Goal: Task Accomplishment & Management: Manage account settings

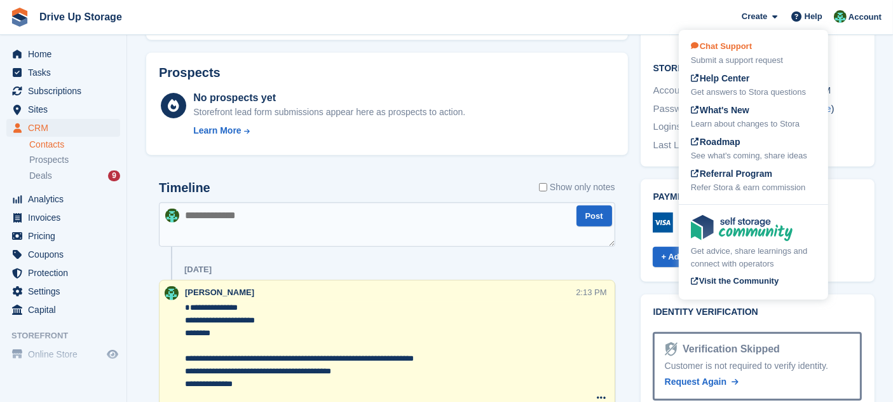
scroll to position [564, 0]
click at [761, 55] on div "Submit a support request" at bounding box center [753, 60] width 125 height 13
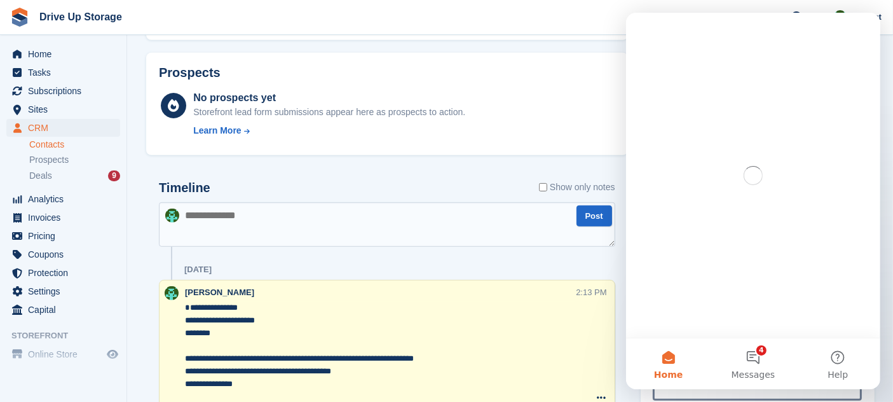
scroll to position [0, 0]
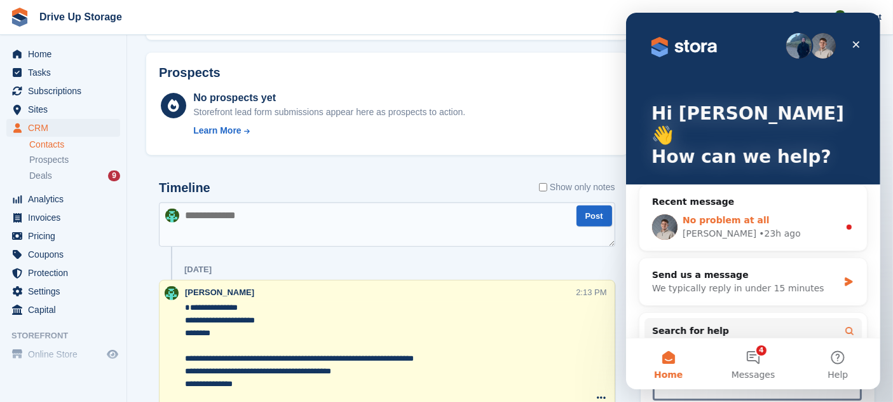
click at [753, 213] on div "No problem at all" at bounding box center [760, 219] width 156 height 13
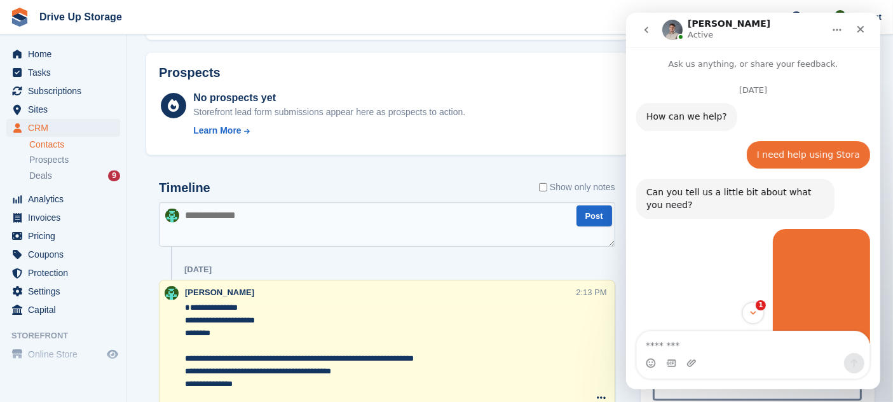
scroll to position [55, 0]
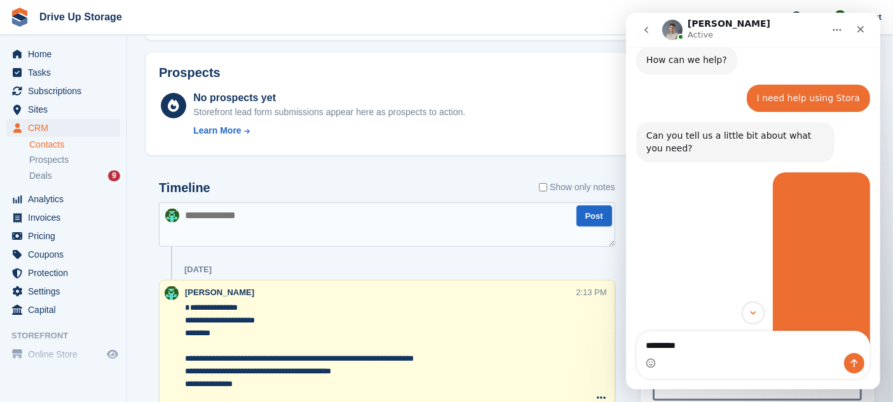
type textarea "**********"
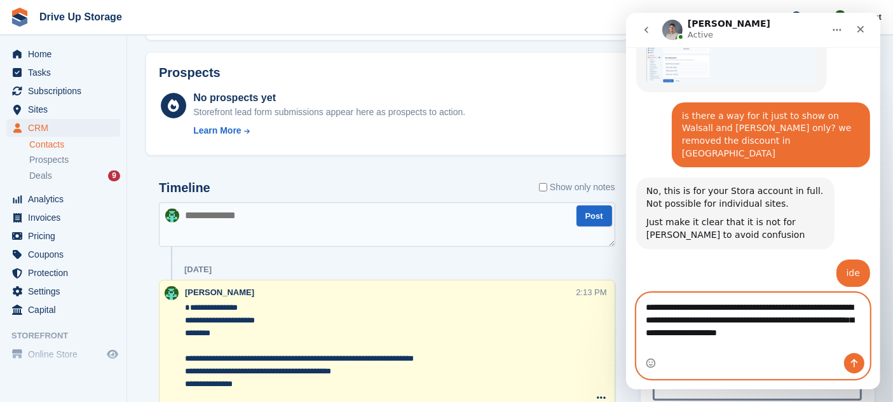
scroll to position [8066, 0]
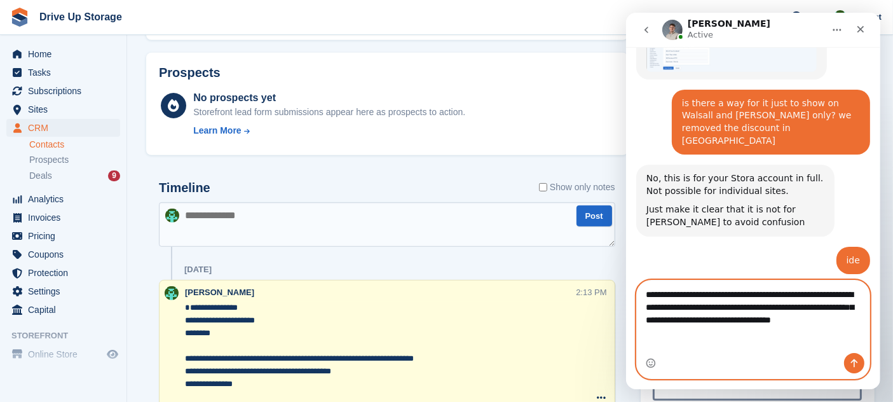
type textarea "**********"
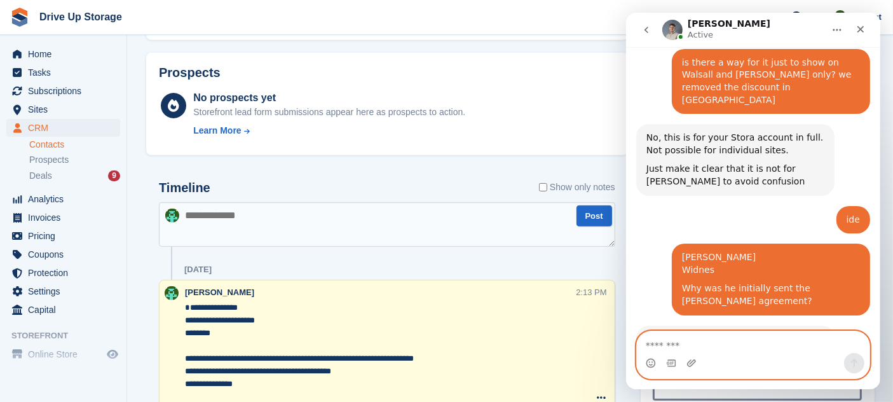
scroll to position [8293, 0]
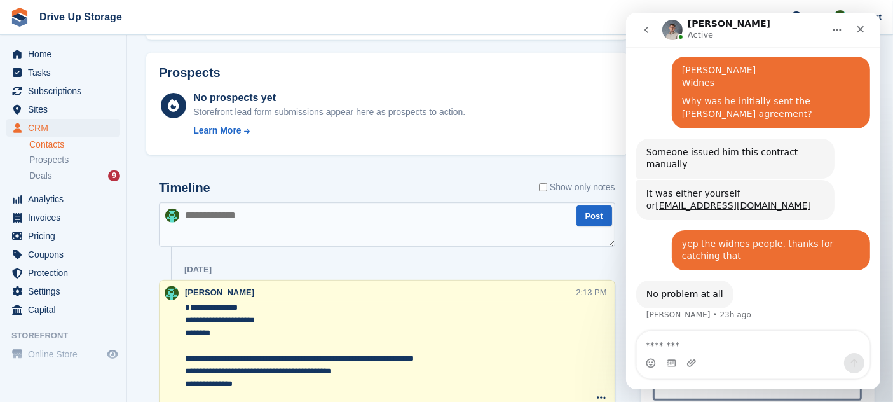
click at [302, 238] on textarea at bounding box center [387, 224] width 456 height 44
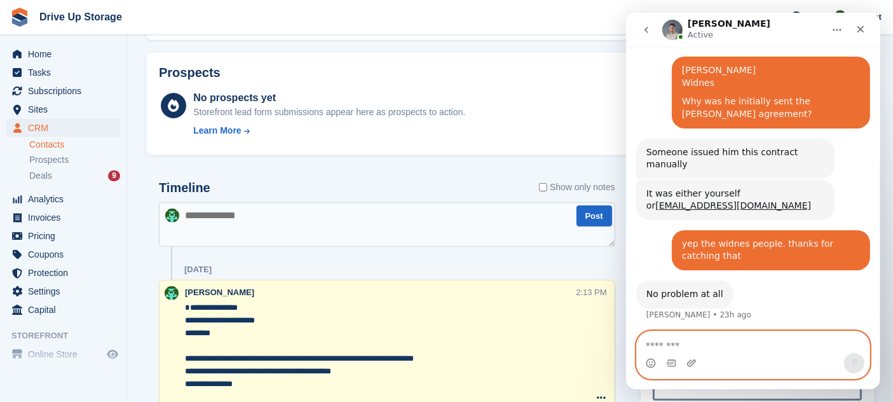
click at [683, 342] on textarea "Message…" at bounding box center [752, 342] width 233 height 22
type textarea "**********"
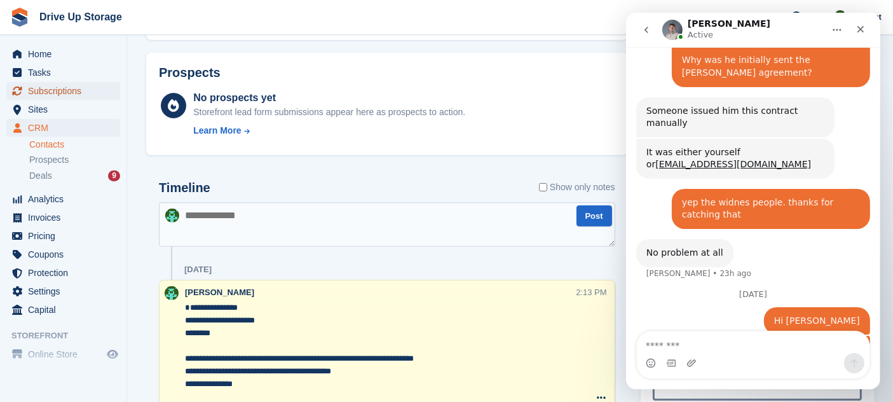
click at [42, 88] on span "Subscriptions" at bounding box center [66, 91] width 76 height 18
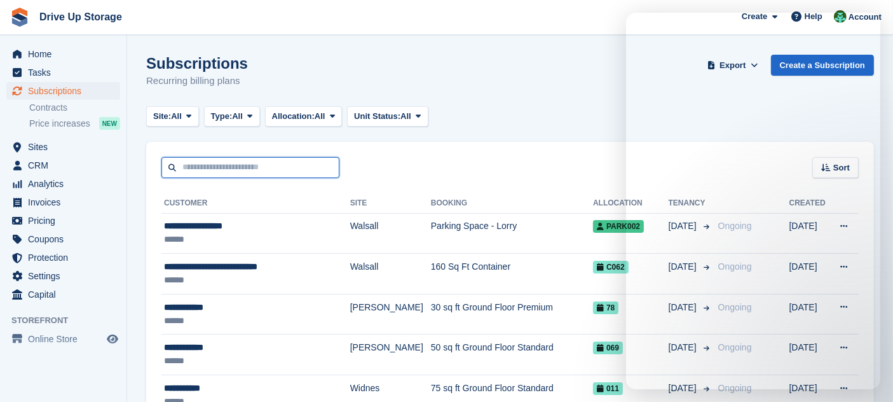
click at [189, 164] on input "text" at bounding box center [250, 167] width 178 height 21
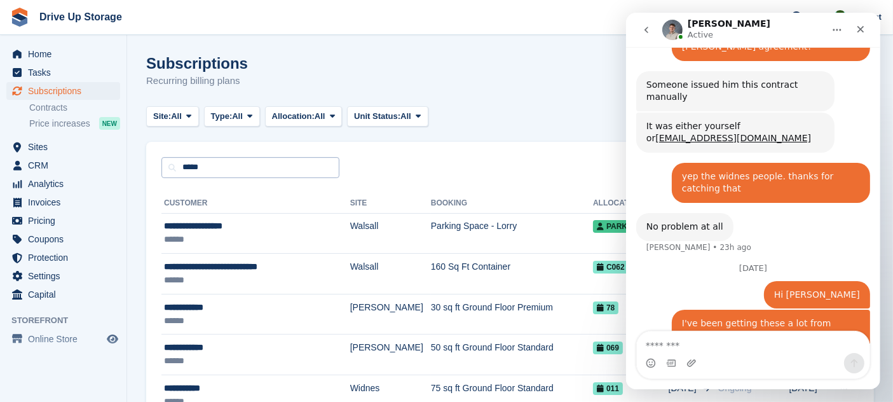
scroll to position [8364, 0]
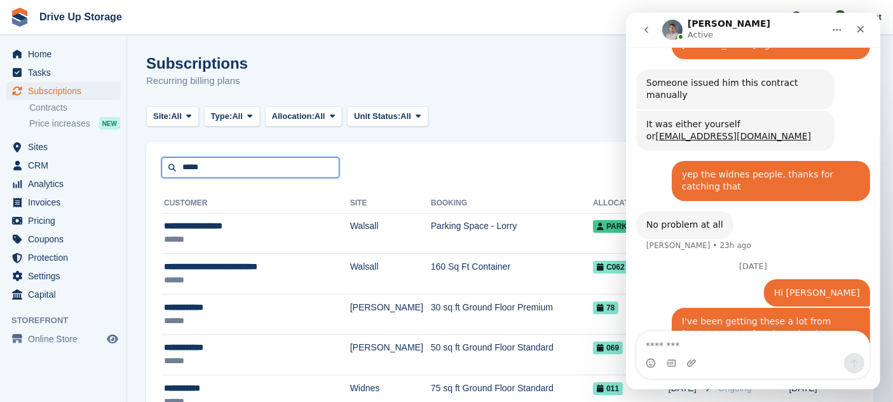
click at [189, 164] on input "*****" at bounding box center [250, 167] width 178 height 21
type input "**********"
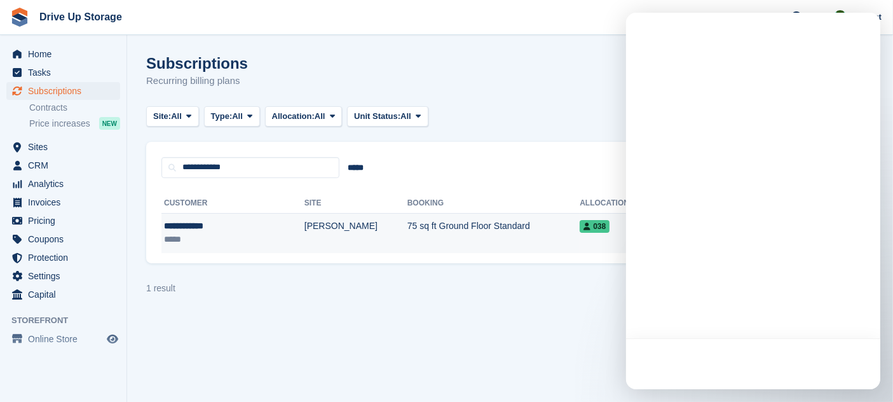
click at [304, 233] on td "[PERSON_NAME]" at bounding box center [355, 233] width 103 height 40
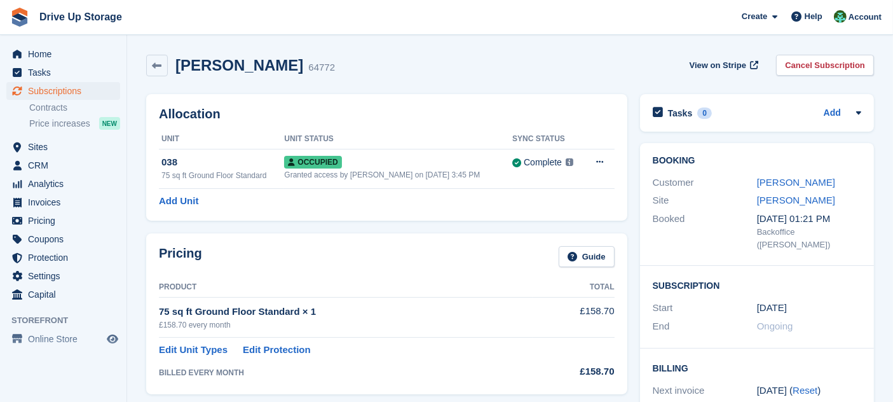
scroll to position [349, 0]
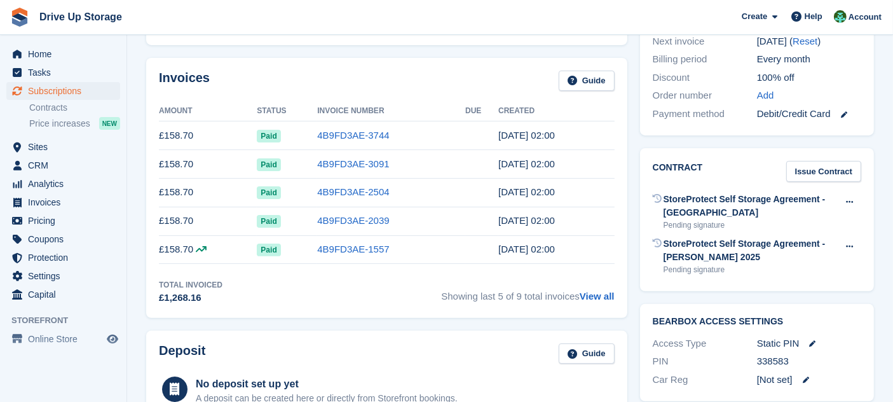
drag, startPoint x: 898, startPoint y: 130, endPoint x: 898, endPoint y: 242, distance: 112.4
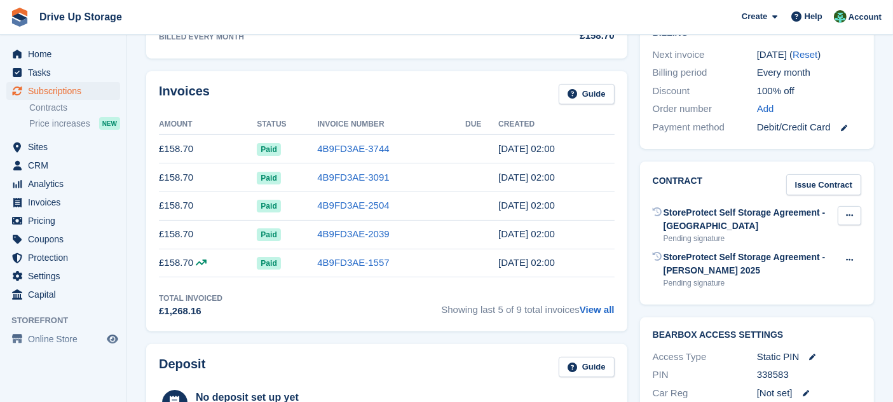
click at [849, 211] on icon at bounding box center [849, 215] width 7 height 8
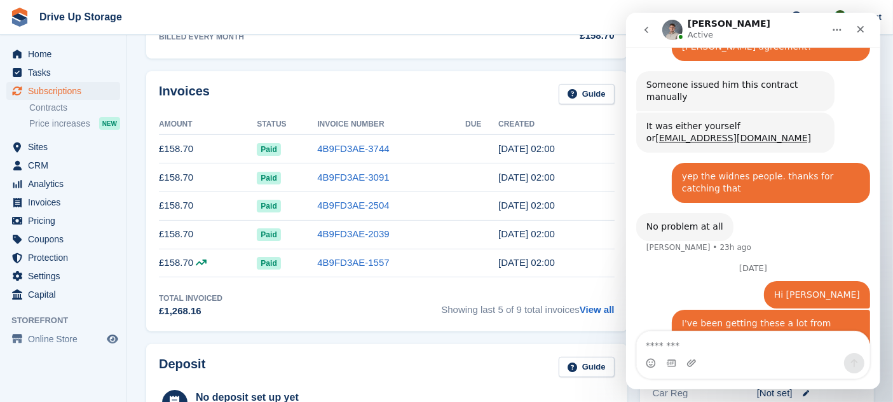
scroll to position [8364, 0]
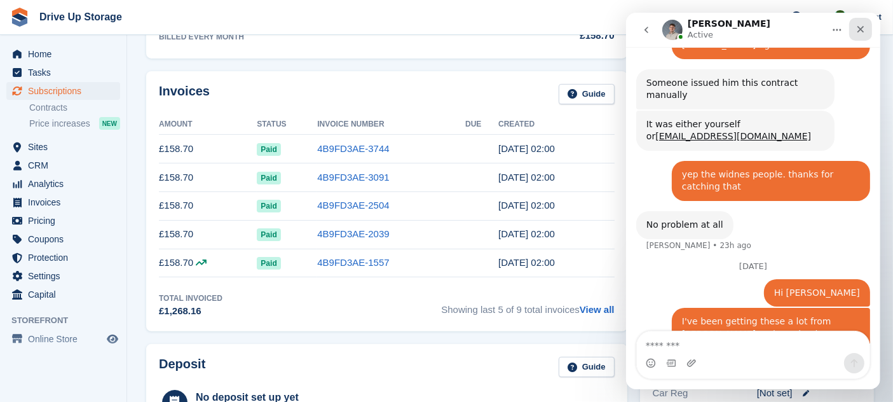
click at [857, 25] on icon "Close" at bounding box center [859, 29] width 10 height 10
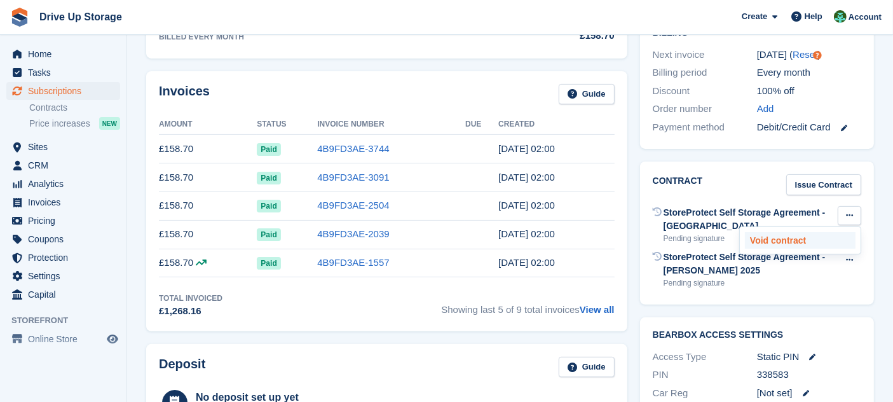
click at [820, 233] on p "Void contract" at bounding box center [800, 240] width 111 height 17
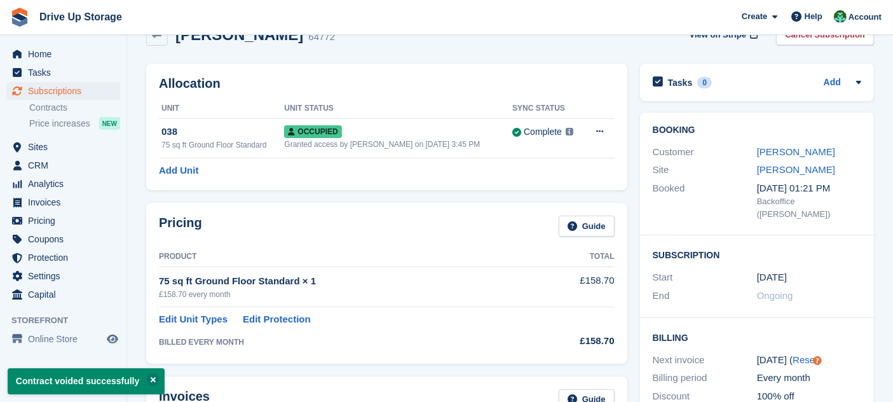
scroll to position [7, 0]
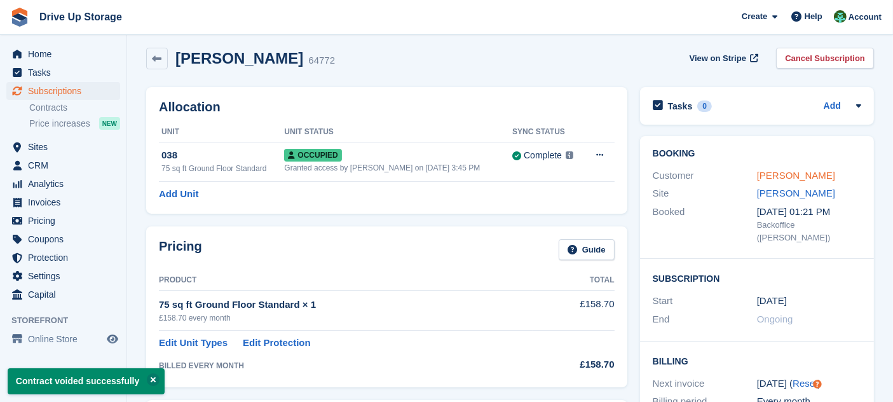
click at [784, 176] on link "Geoff Warren" at bounding box center [796, 175] width 78 height 11
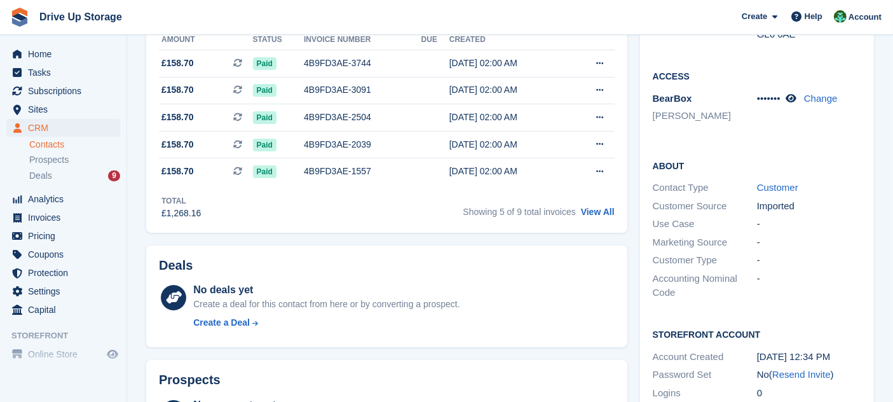
scroll to position [254, 0]
click at [781, 370] on link "Resend Invite" at bounding box center [801, 375] width 58 height 11
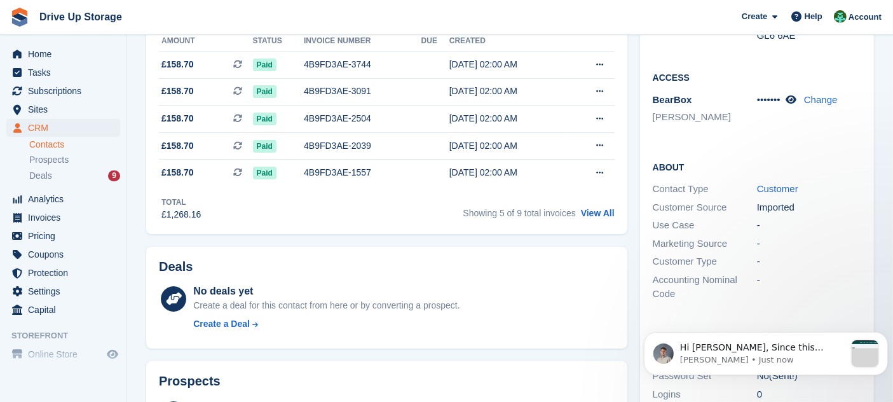
scroll to position [0, 0]
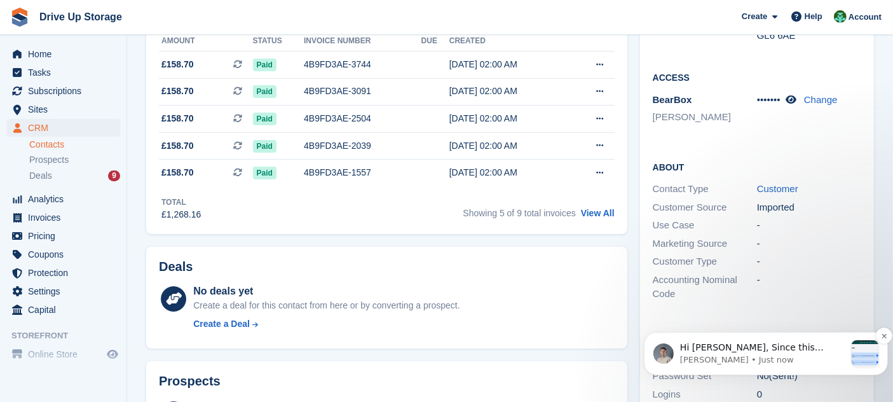
click at [734, 347] on p "Hi Camille, Since this customer already has an account on your website, it shou…" at bounding box center [761, 347] width 165 height 13
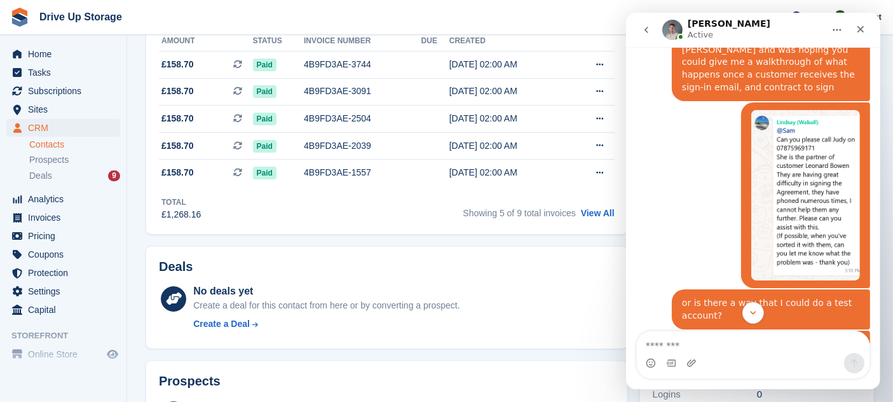
scroll to position [8634, 0]
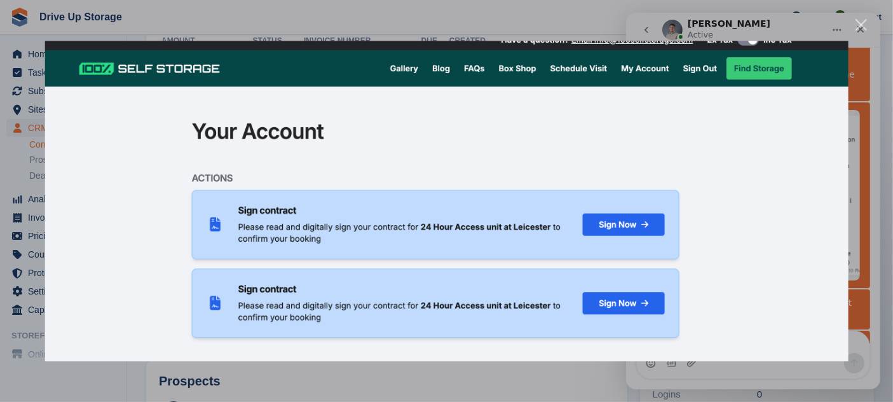
click at [858, 118] on div "Intercom messenger" at bounding box center [446, 201] width 893 height 402
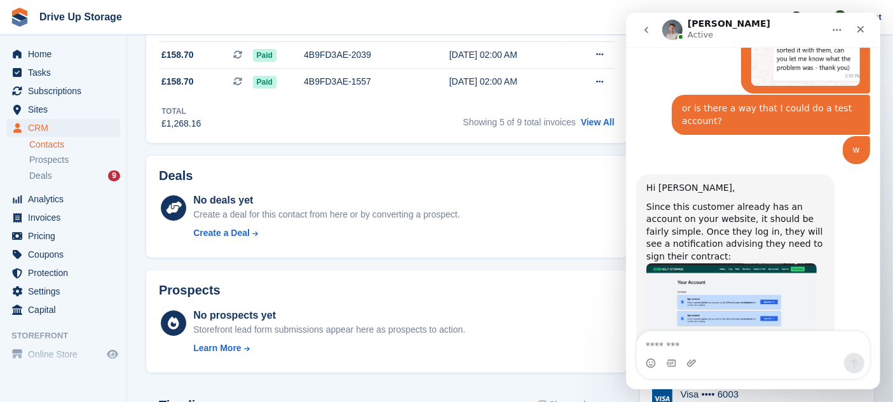
scroll to position [8870, 0]
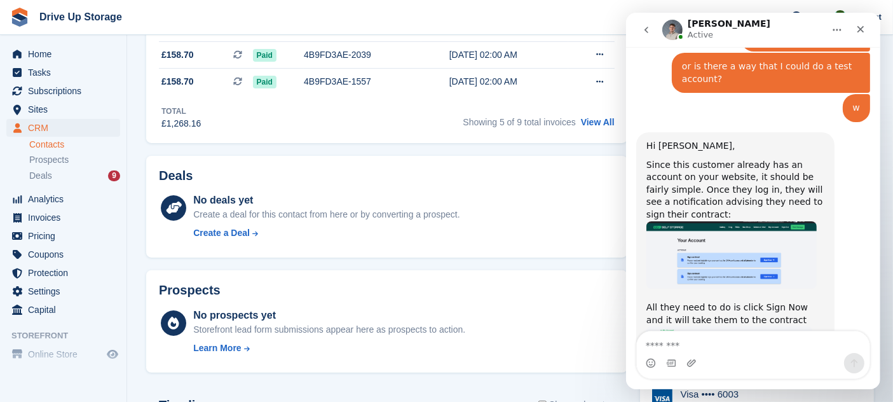
drag, startPoint x: 876, startPoint y: 333, endPoint x: 874, endPoint y: 316, distance: 16.7
click at [874, 316] on div "Ask us anything, or share your feedback. August 6 How can we help? Fin • 1w ago…" at bounding box center [752, 218] width 254 height 342
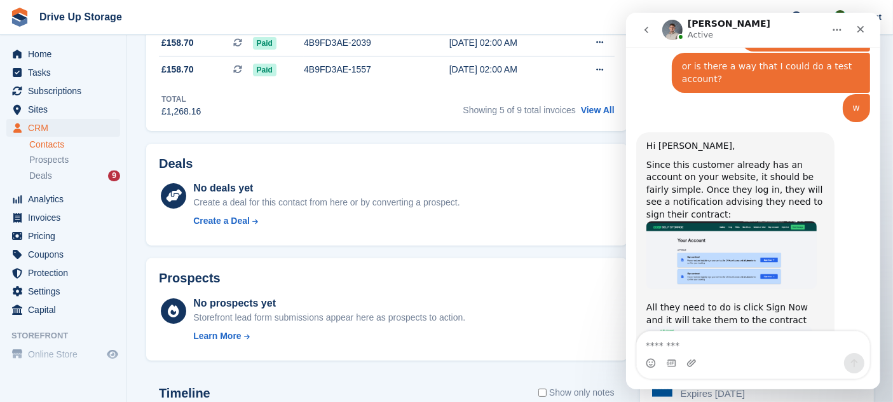
click at [422, 144] on div "Deals No deals yet Create a deal for this contact from here or by converting a …" at bounding box center [386, 195] width 481 height 102
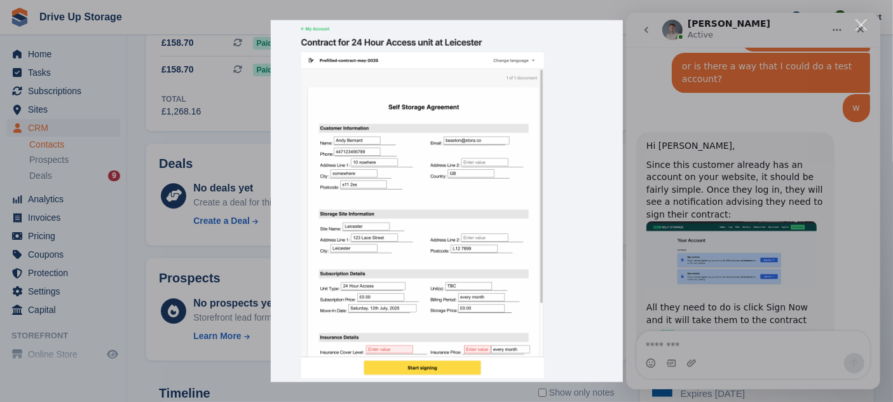
scroll to position [0, 0]
click at [804, 217] on div "Intercom messenger" at bounding box center [446, 201] width 893 height 402
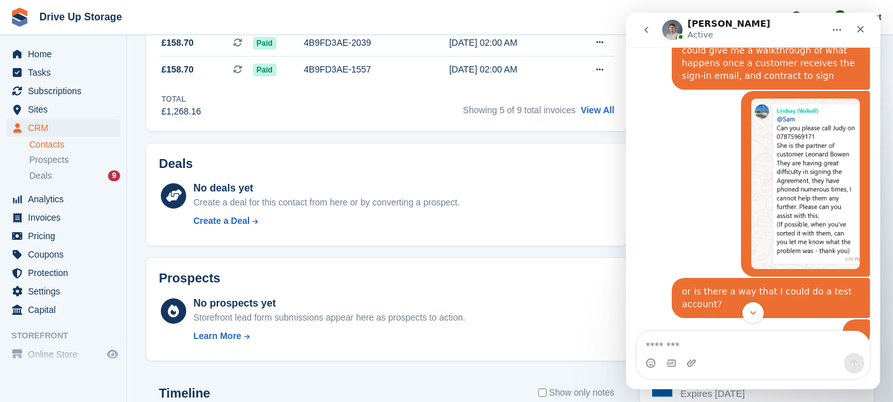
scroll to position [8631, 0]
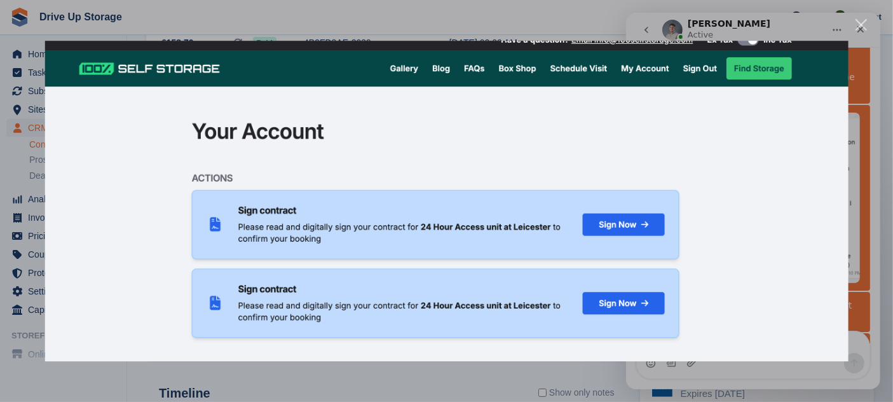
click at [854, 24] on div "Intercom messenger" at bounding box center [446, 201] width 893 height 402
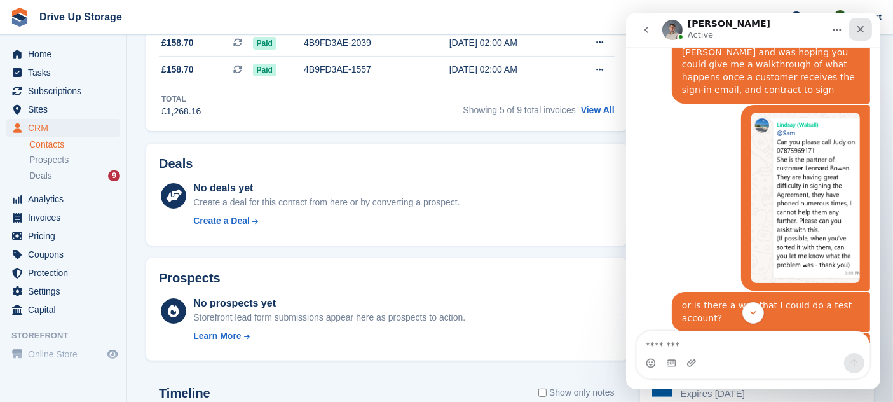
click at [857, 24] on icon "Close" at bounding box center [859, 29] width 10 height 10
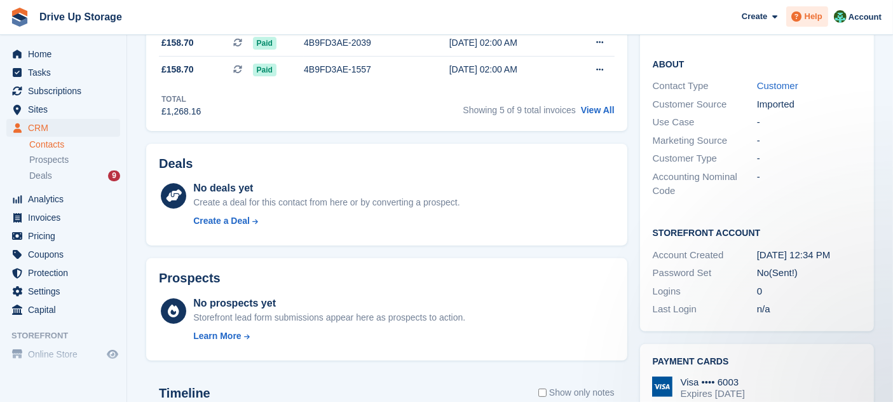
click at [797, 8] on div "Help" at bounding box center [807, 16] width 42 height 20
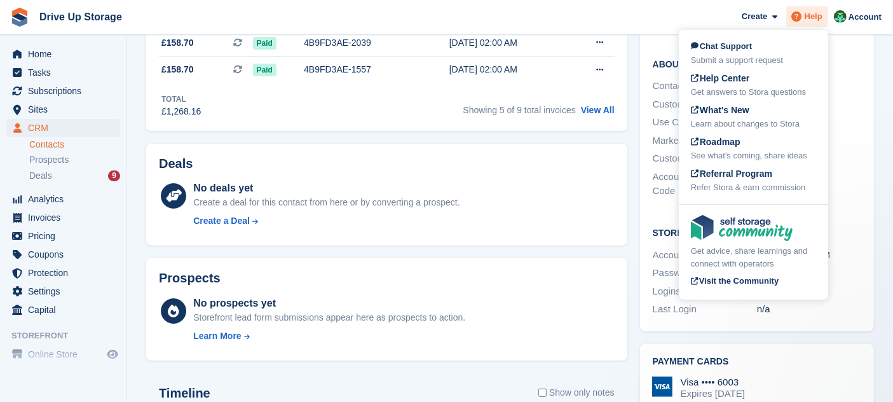
click at [797, 14] on icon at bounding box center [797, 16] width 10 height 10
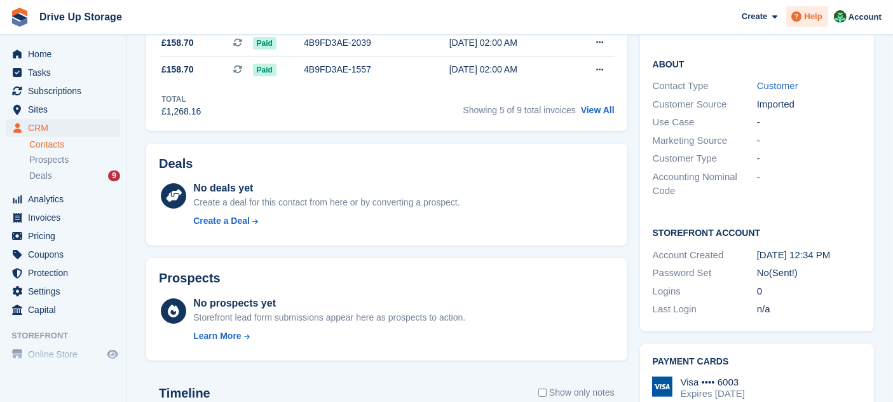
scroll to position [8870, 0]
click at [821, 10] on div "Help" at bounding box center [807, 16] width 42 height 20
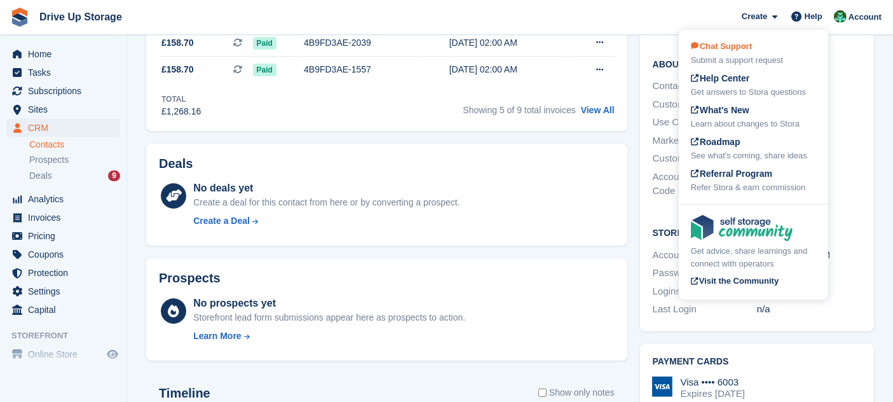
click at [784, 41] on div "Chat Support Submit a support request" at bounding box center [753, 53] width 125 height 27
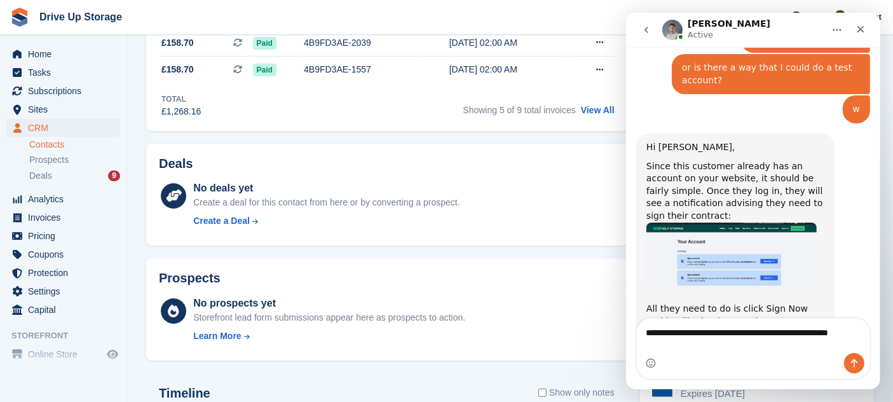
scroll to position [8883, 0]
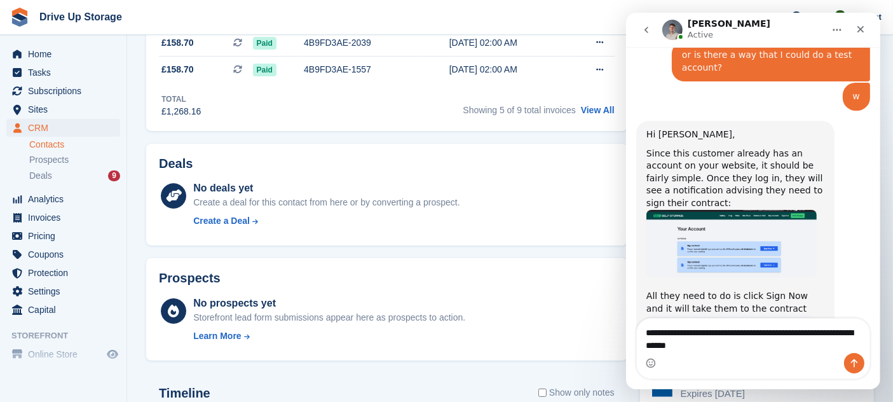
type textarea "**********"
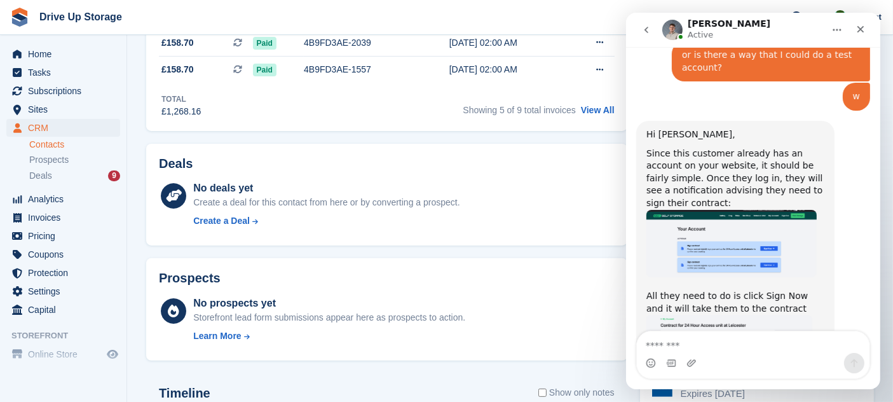
scroll to position [8920, 0]
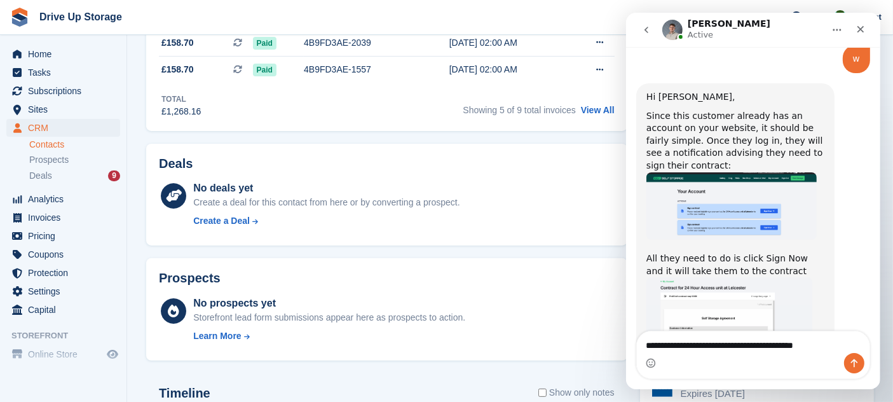
type textarea "**********"
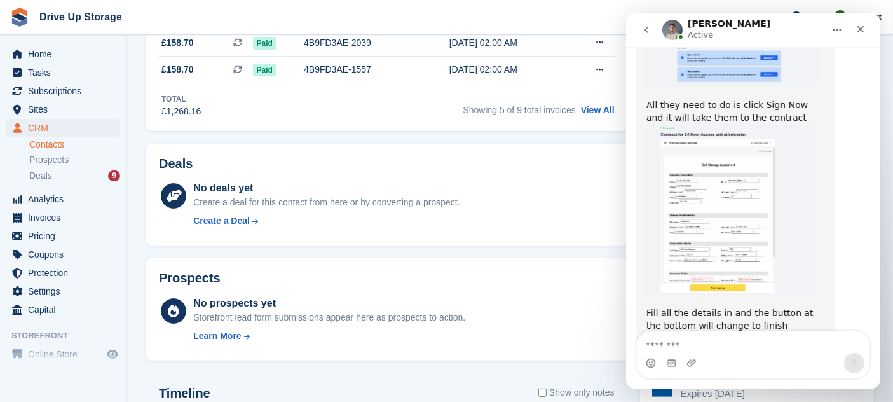
scroll to position [9103, 0]
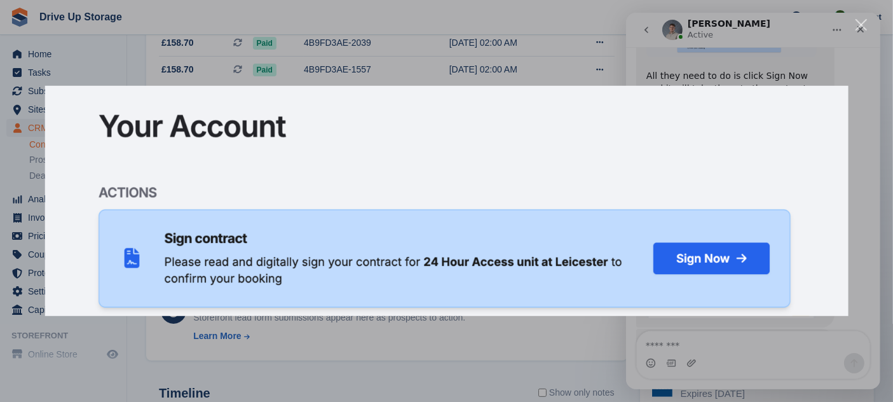
click at [392, 36] on div "Intercom messenger" at bounding box center [446, 201] width 893 height 402
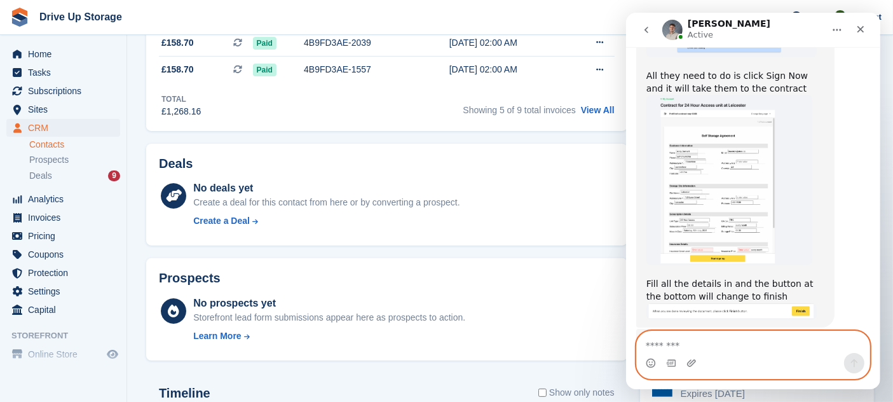
click at [703, 347] on textarea "Message…" at bounding box center [752, 342] width 233 height 22
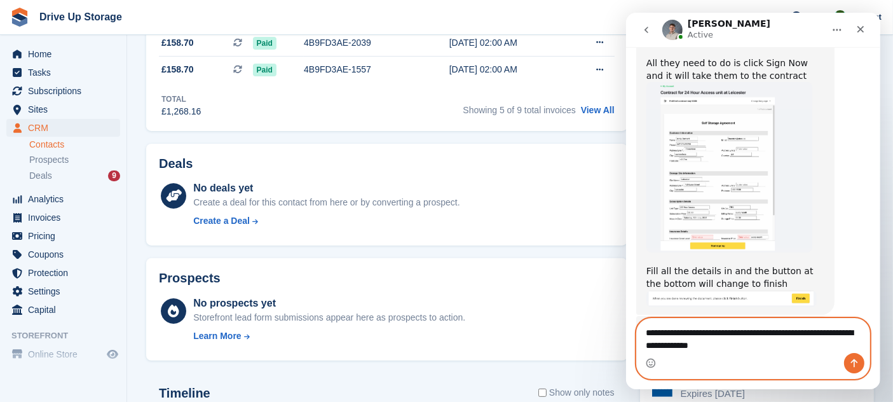
scroll to position [9164, 0]
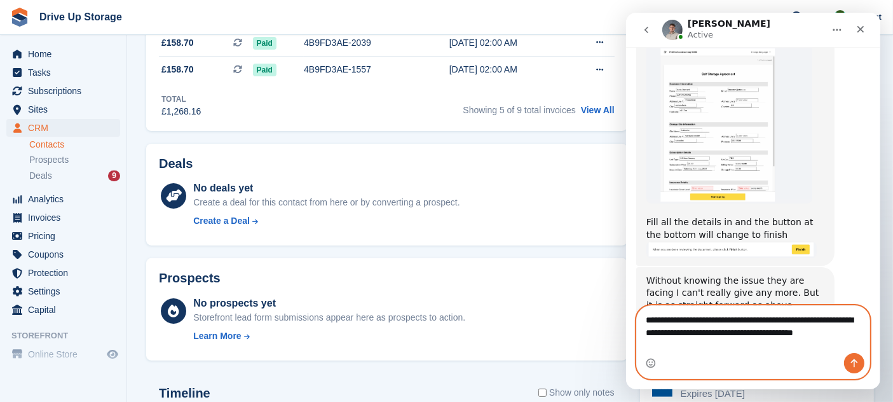
type textarea "**********"
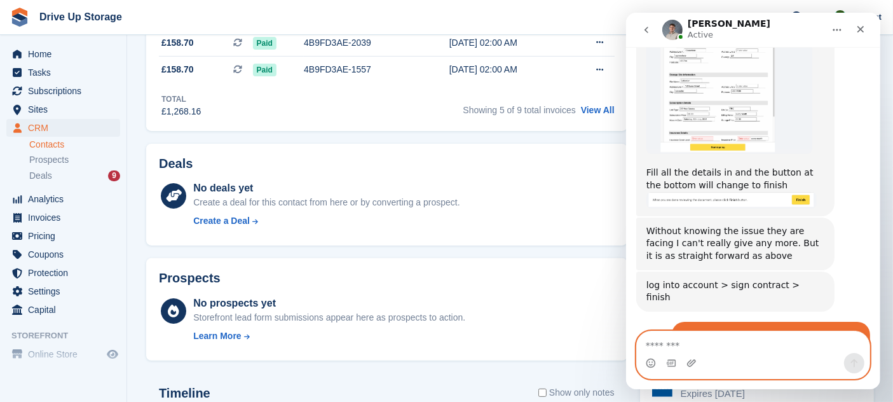
scroll to position [9244, 0]
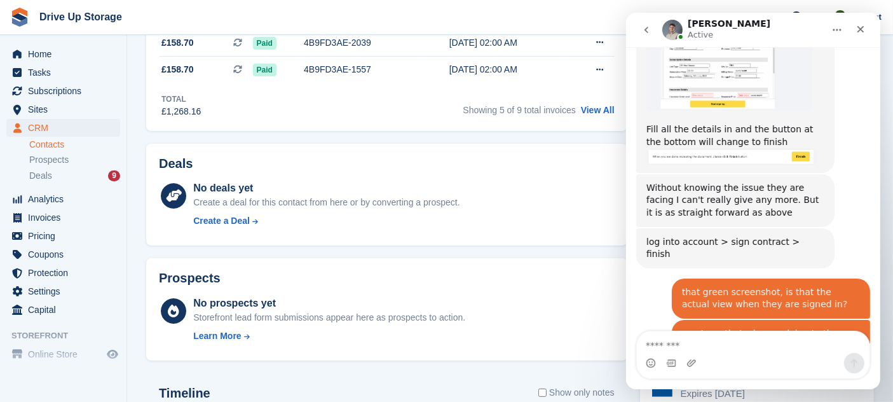
scroll to position [9259, 0]
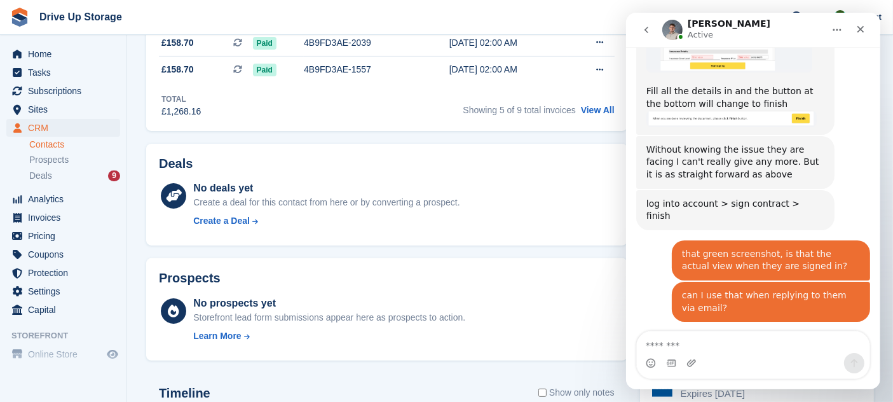
drag, startPoint x: 712, startPoint y: 123, endPoint x: 672, endPoint y: 251, distance: 134.0
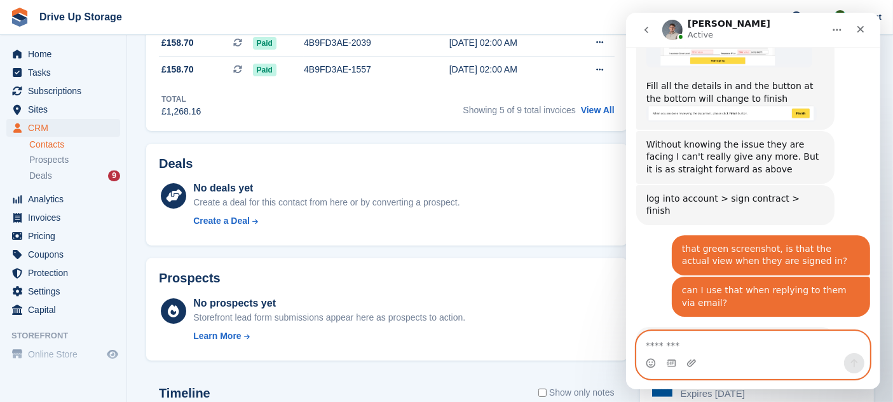
click at [681, 343] on textarea "Message…" at bounding box center [752, 342] width 233 height 22
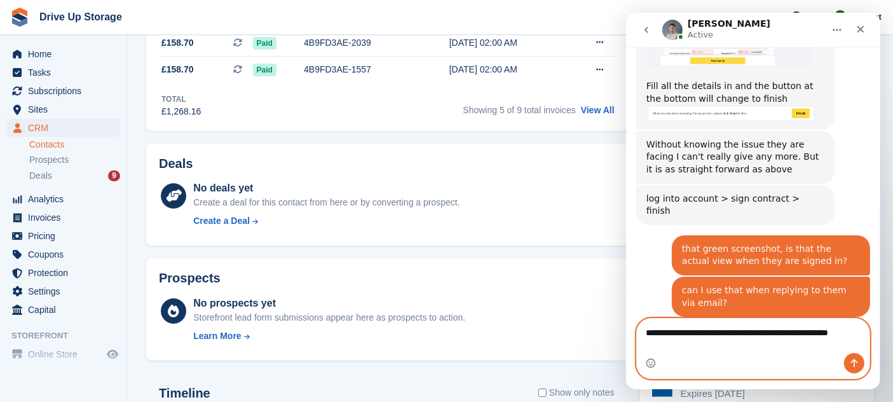
scroll to position [9313, 0]
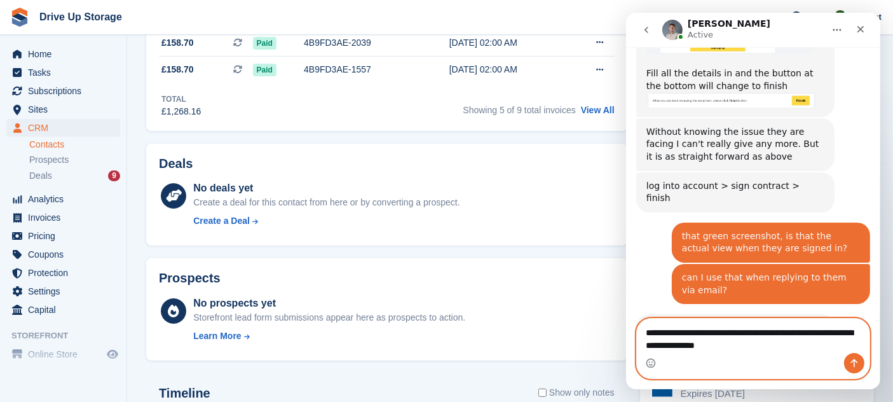
type textarea "**********"
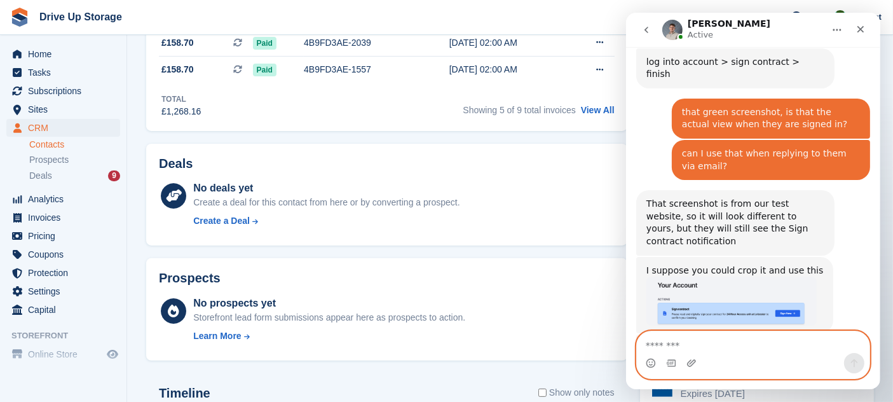
scroll to position [9388, 0]
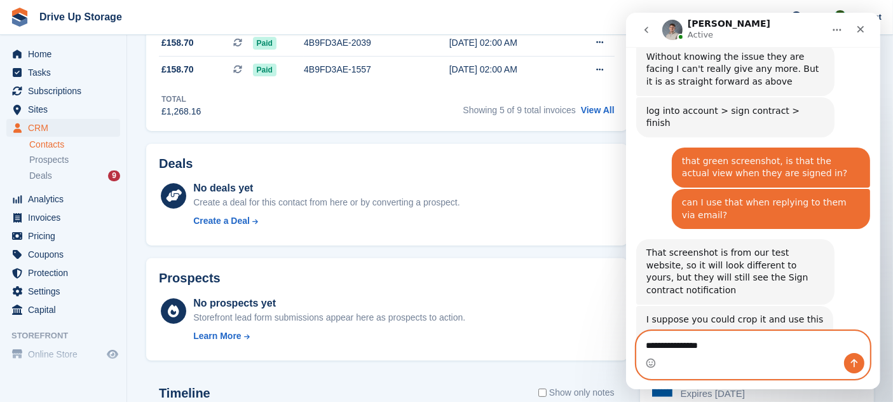
type textarea "**********"
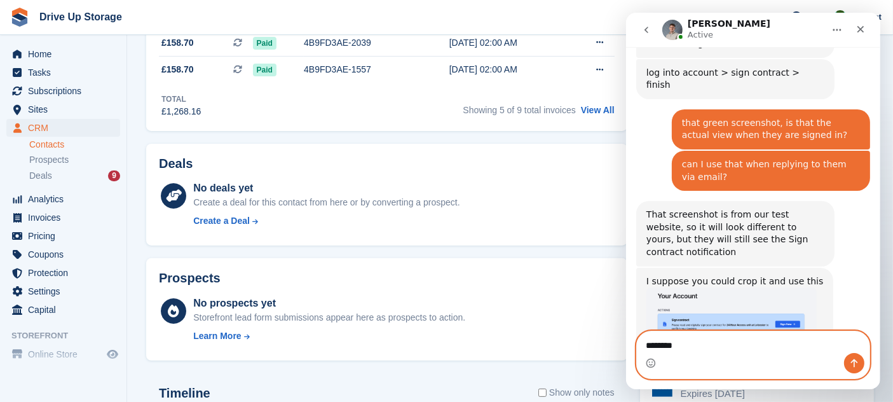
type textarea "*********"
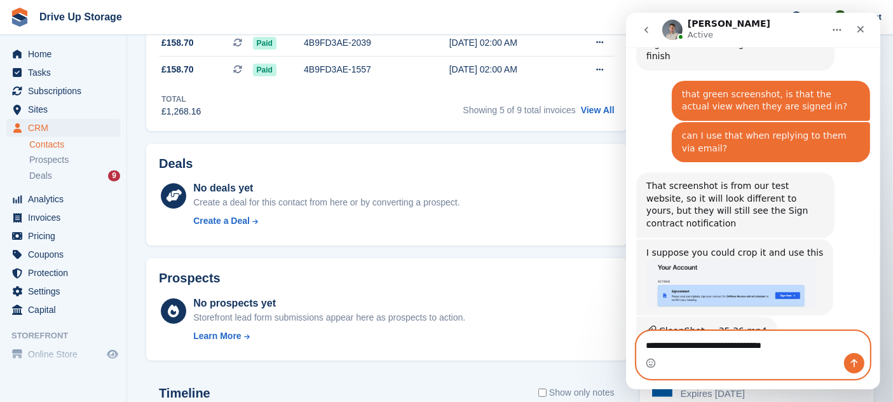
scroll to position [9504, 0]
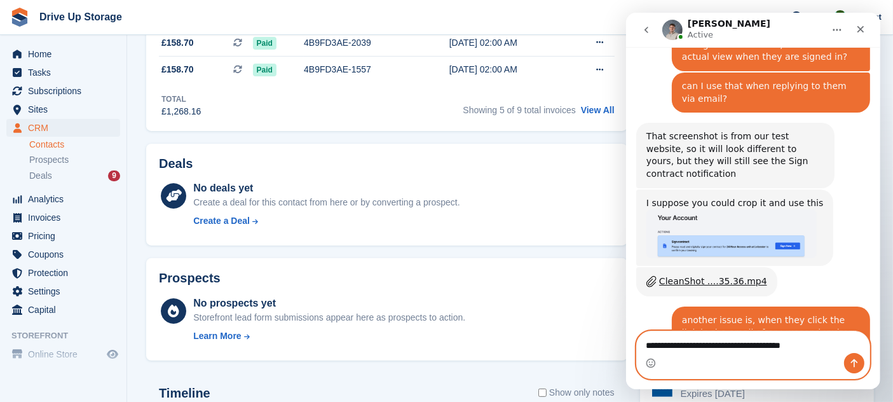
type textarea "**********"
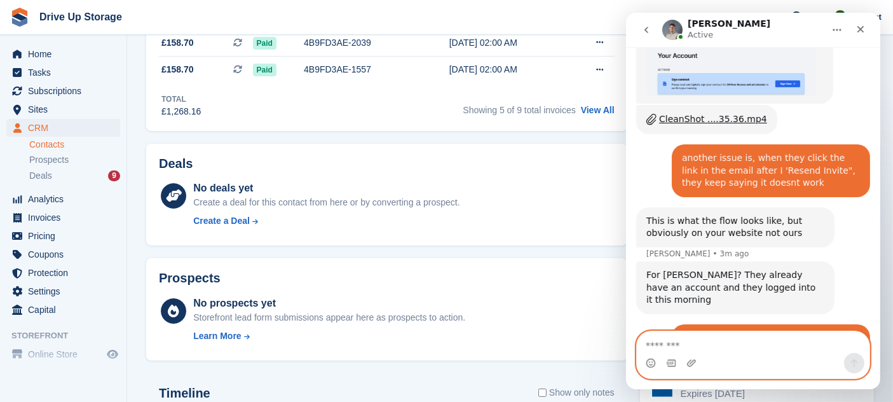
scroll to position [9646, 0]
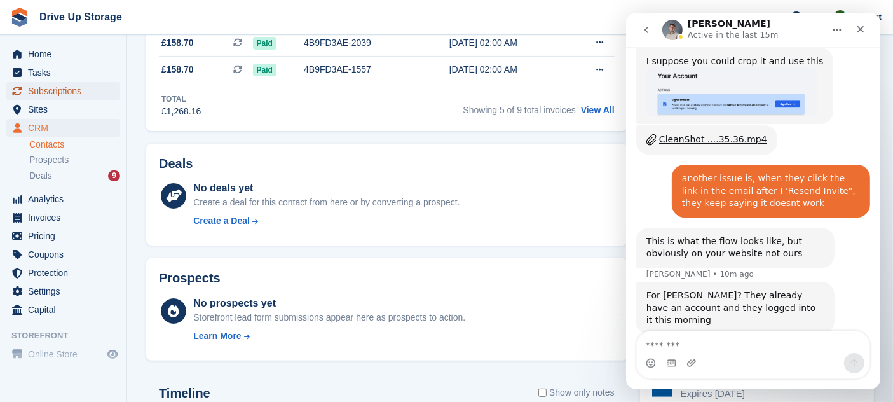
click at [86, 95] on span "Subscriptions" at bounding box center [66, 91] width 76 height 18
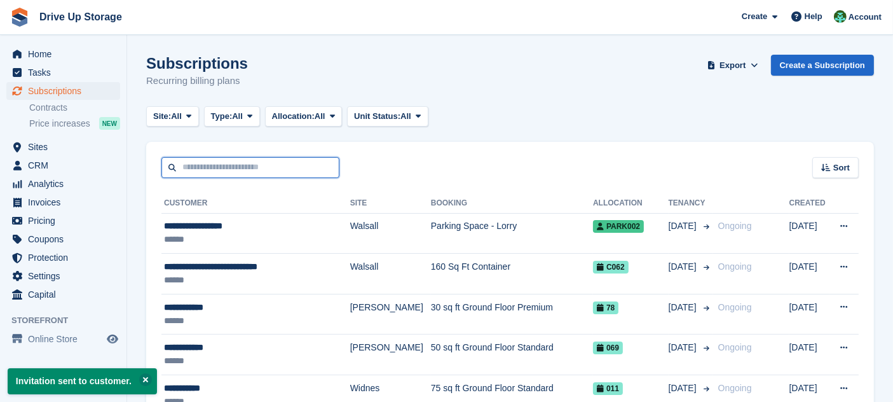
click at [232, 168] on input "text" at bounding box center [250, 167] width 178 height 21
type input "*****"
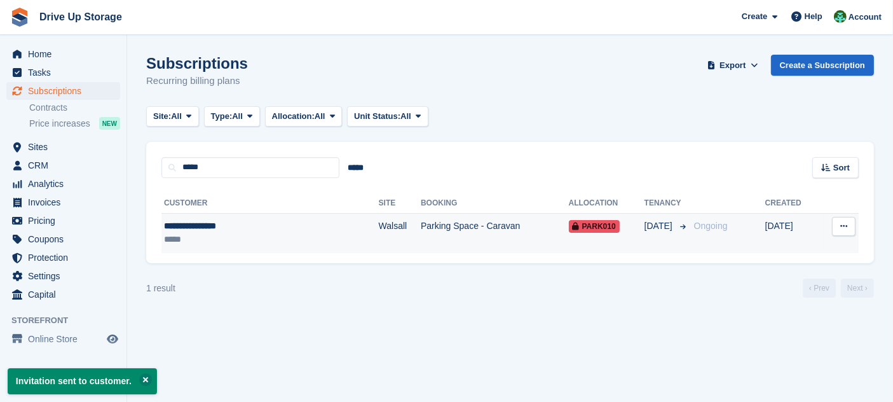
click at [290, 249] on td "**********" at bounding box center [269, 233] width 217 height 40
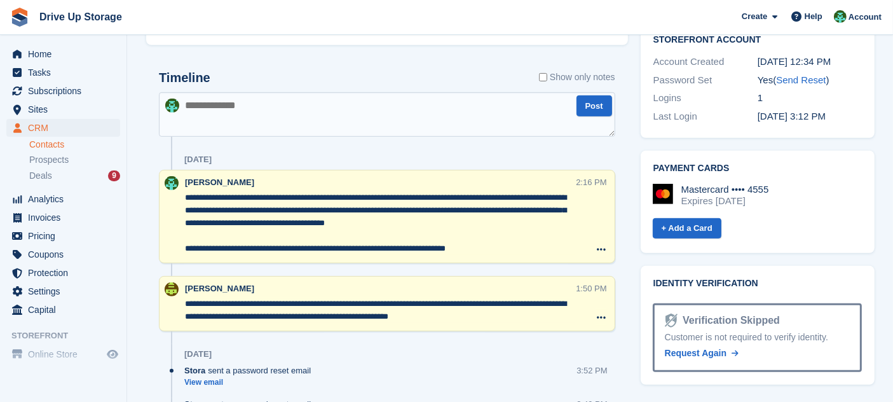
scroll to position [213, 0]
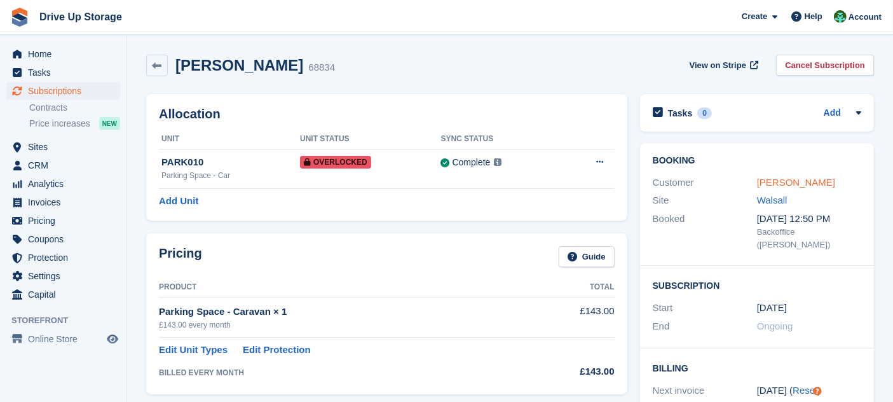
click at [802, 180] on link "[PERSON_NAME]" at bounding box center [796, 182] width 78 height 11
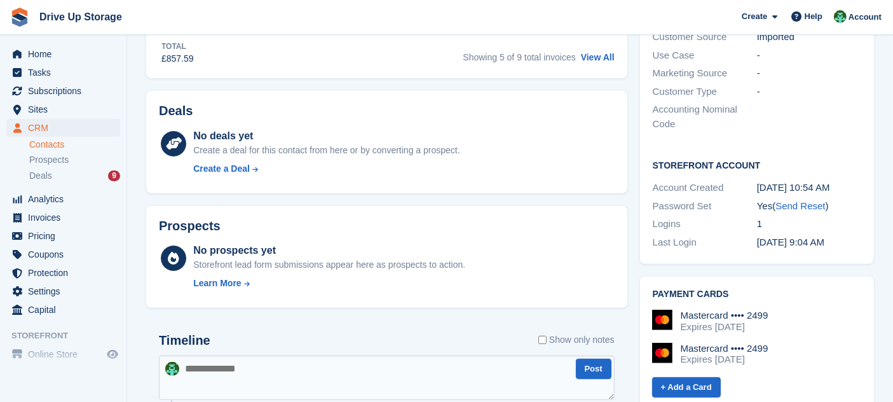
scroll to position [402, 0]
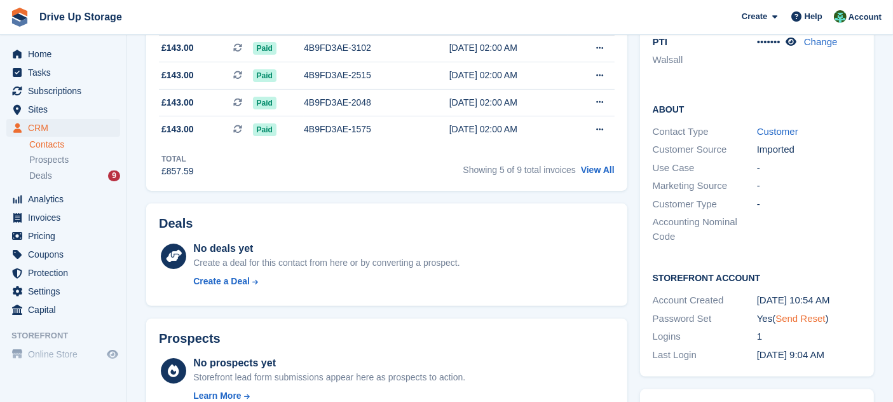
click at [801, 313] on link "Send Reset" at bounding box center [800, 318] width 50 height 11
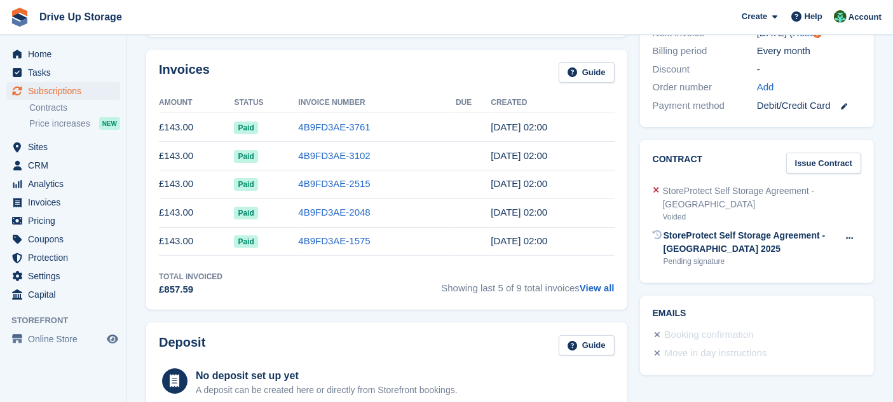
scroll to position [355, 0]
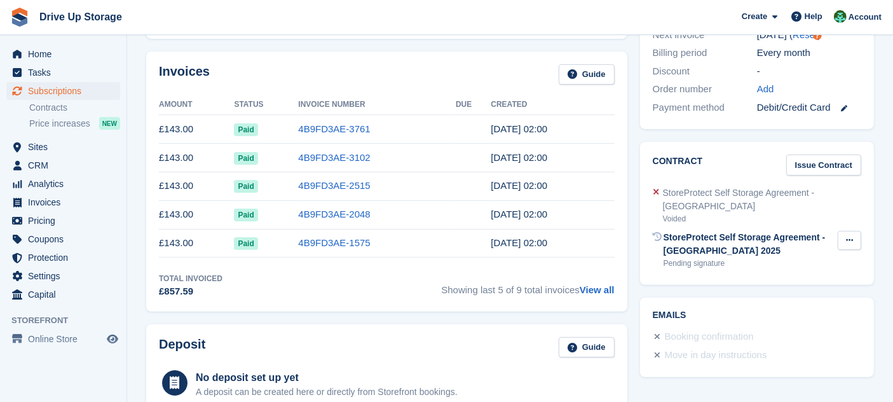
click at [843, 231] on button at bounding box center [849, 240] width 24 height 19
click at [806, 273] on p "Send reminder" at bounding box center [800, 281] width 111 height 17
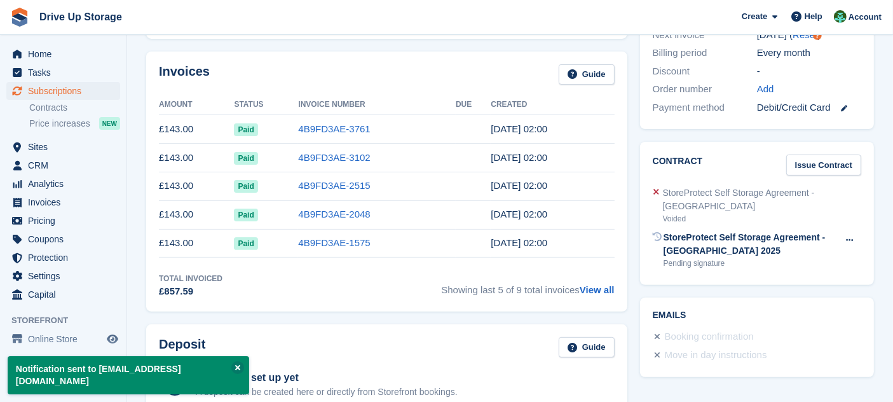
scroll to position [0, 0]
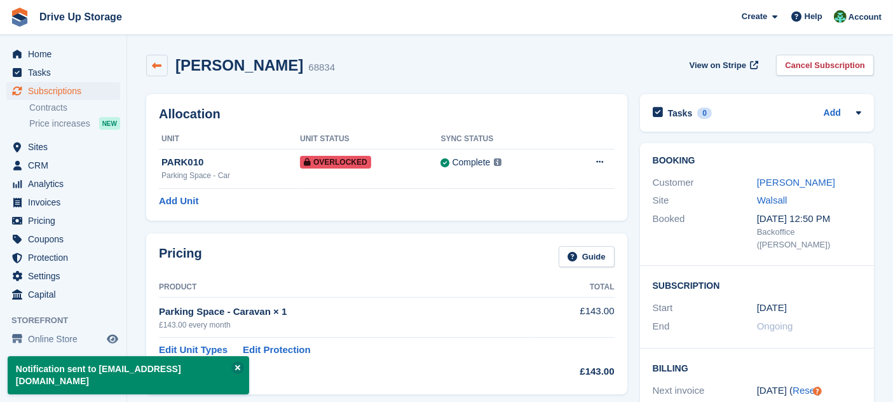
click at [166, 73] on link at bounding box center [157, 66] width 22 height 22
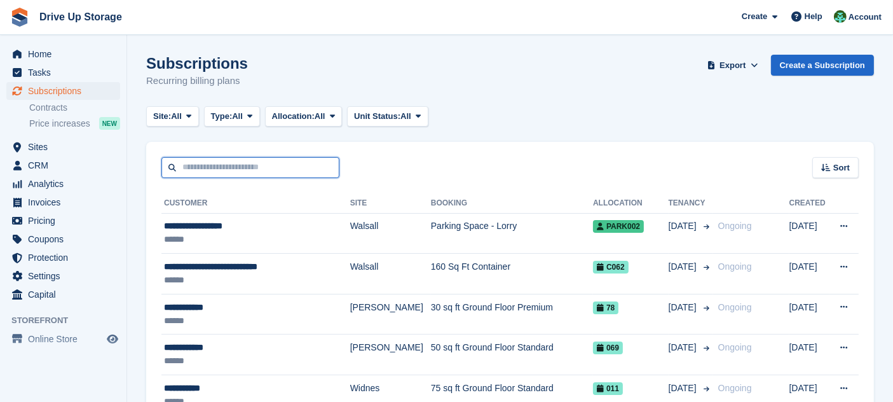
click at [196, 172] on input "text" at bounding box center [250, 167] width 178 height 21
type input "**********"
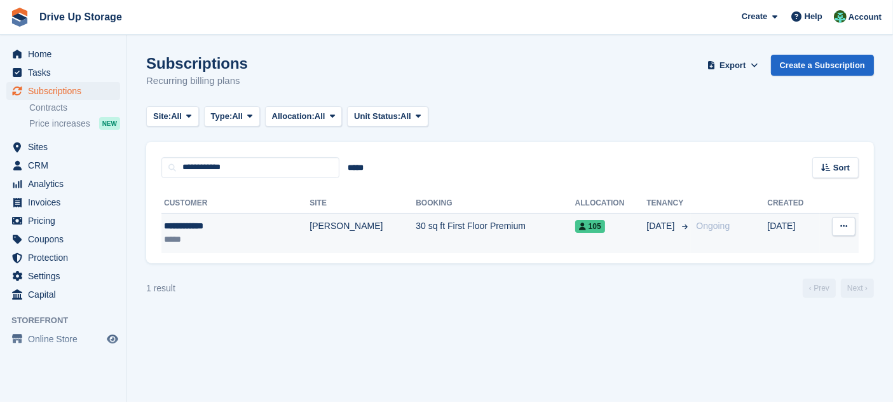
click at [309, 220] on td "[PERSON_NAME]" at bounding box center [362, 233] width 106 height 40
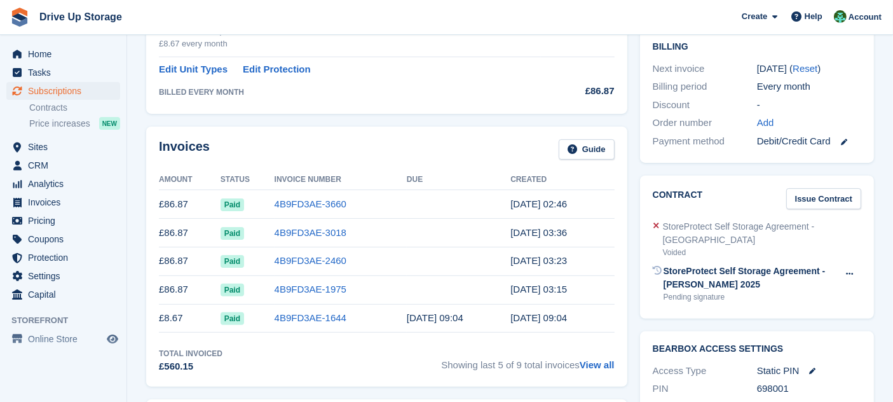
drag, startPoint x: 0, startPoint y: 0, endPoint x: 902, endPoint y: 182, distance: 919.6
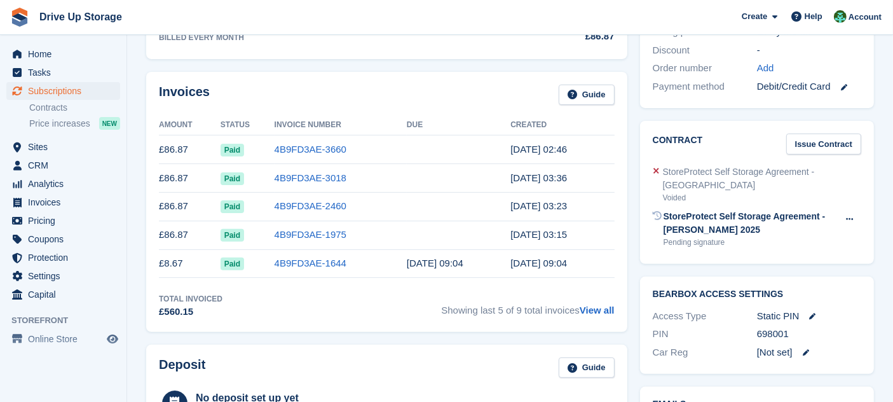
click at [839, 79] on link at bounding box center [838, 86] width 17 height 15
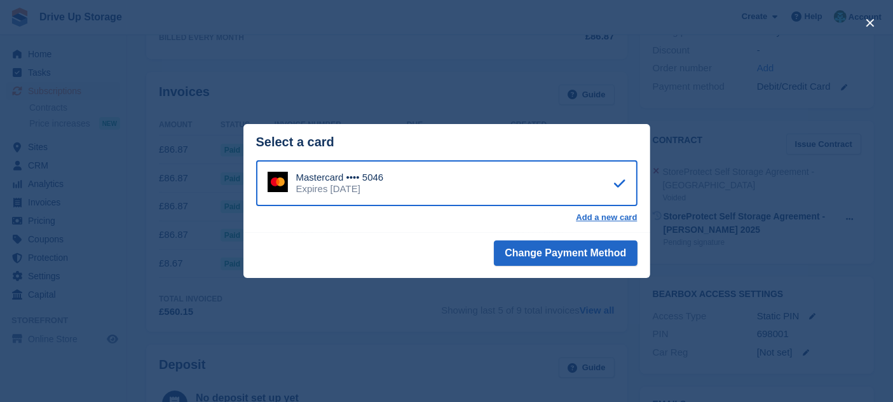
click at [666, 8] on div "close" at bounding box center [446, 201] width 893 height 402
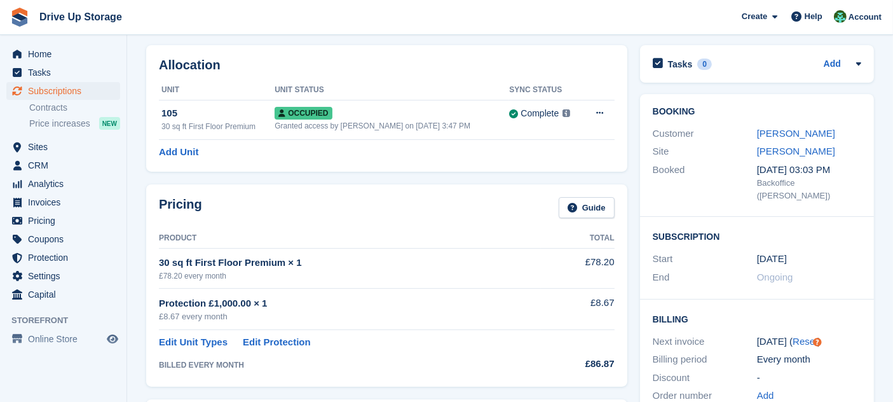
scroll to position [0, 0]
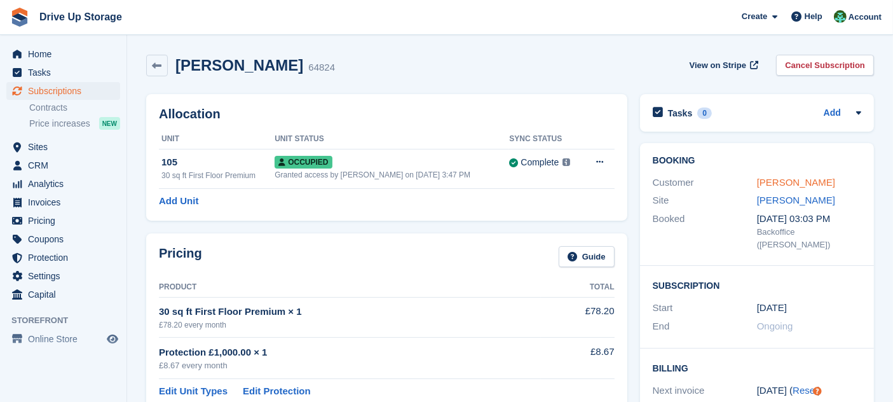
click at [781, 186] on link "Leonie Locke" at bounding box center [796, 182] width 78 height 11
click at [822, 65] on link "Cancel Subscription" at bounding box center [825, 65] width 98 height 21
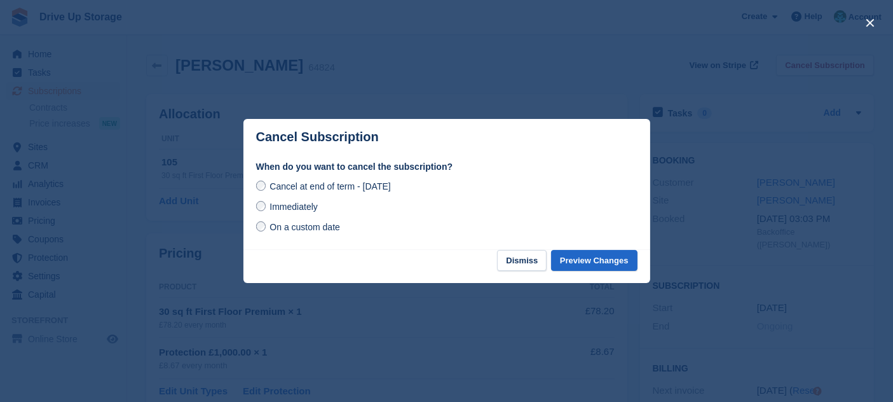
click at [324, 227] on span "On a custom date" at bounding box center [304, 227] width 71 height 10
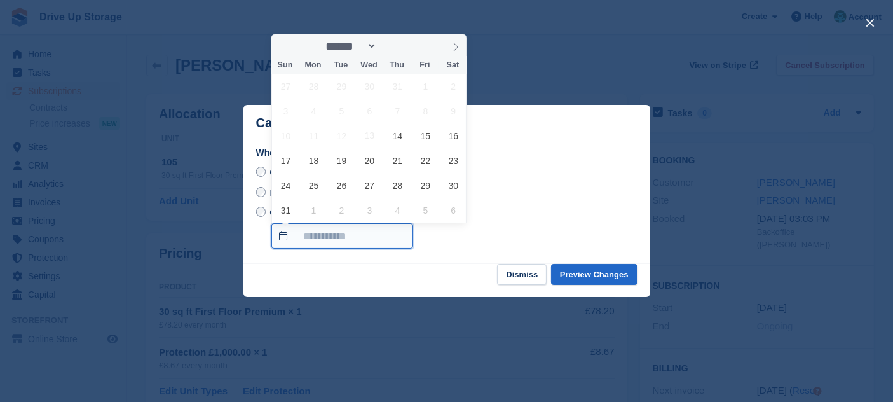
click at [342, 247] on input "On a custom date" at bounding box center [342, 235] width 142 height 25
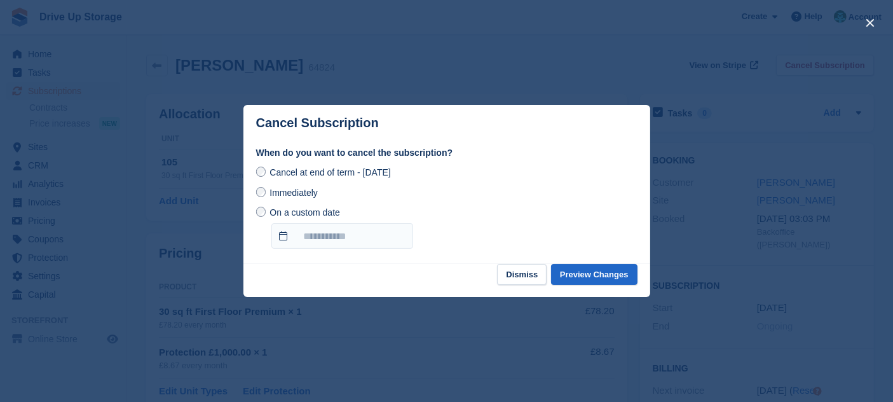
click at [257, 190] on label "Immediately" at bounding box center [287, 192] width 62 height 13
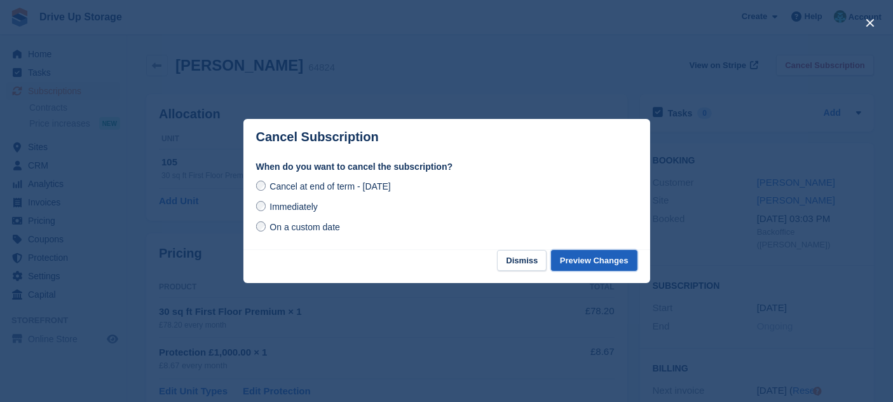
click at [614, 259] on button "Preview Changes" at bounding box center [594, 260] width 86 height 21
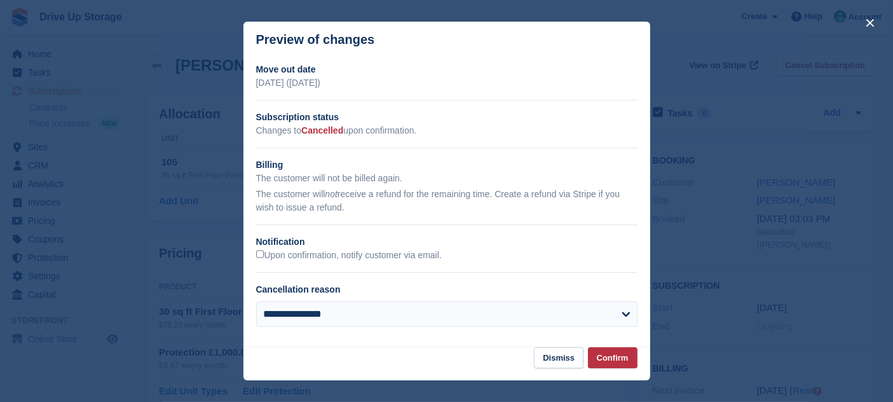
click at [294, 264] on div "**********" at bounding box center [446, 200] width 407 height 274
click at [283, 256] on label "Upon confirmation, notify customer via email." at bounding box center [349, 255] width 186 height 11
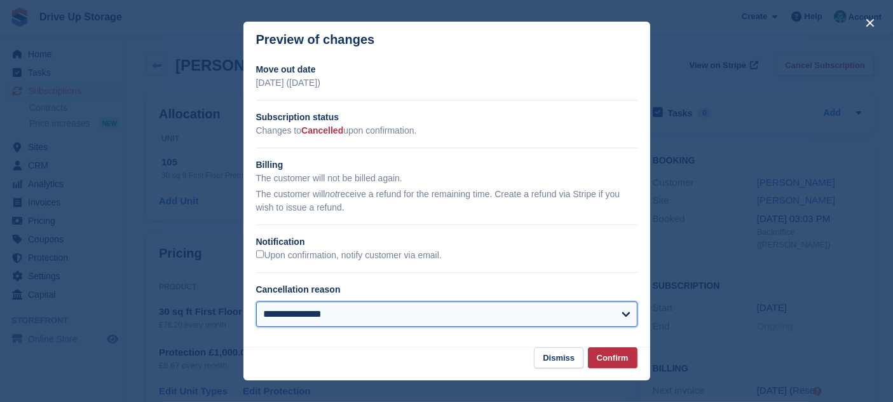
click at [321, 318] on select "**********" at bounding box center [446, 313] width 381 height 25
select select "**********"
click at [256, 302] on select "**********" at bounding box center [446, 313] width 381 height 25
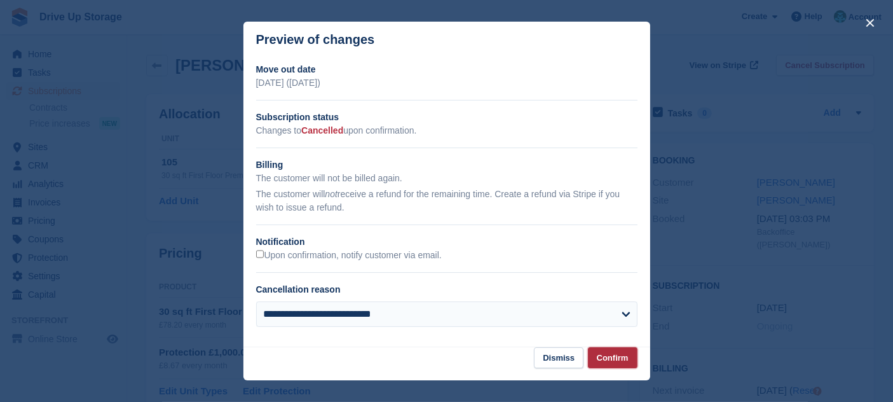
click at [619, 362] on button "Confirm" at bounding box center [613, 357] width 50 height 21
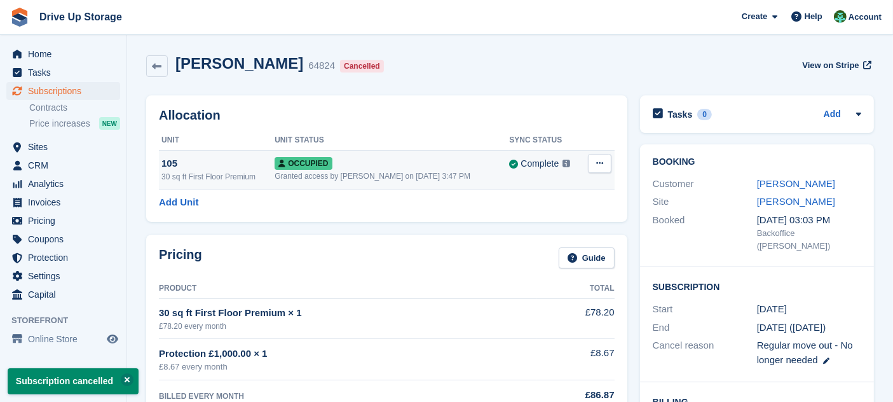
click at [605, 162] on button at bounding box center [600, 163] width 24 height 19
click at [557, 210] on p "Deallocate" at bounding box center [550, 215] width 111 height 17
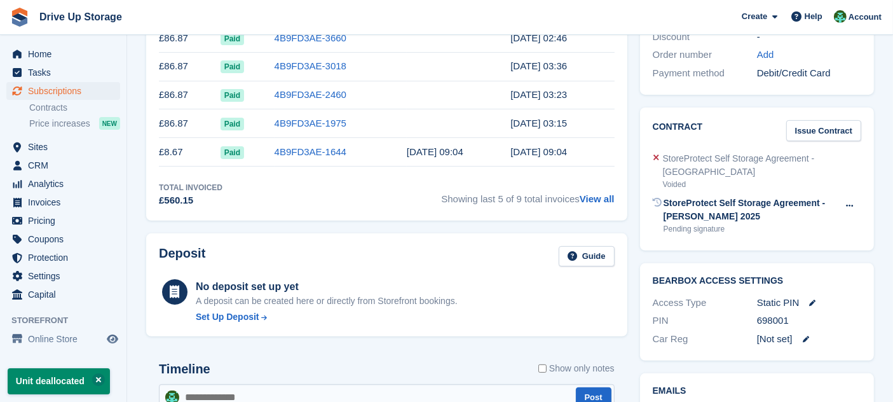
scroll to position [564, 0]
